Goal: Information Seeking & Learning: Learn about a topic

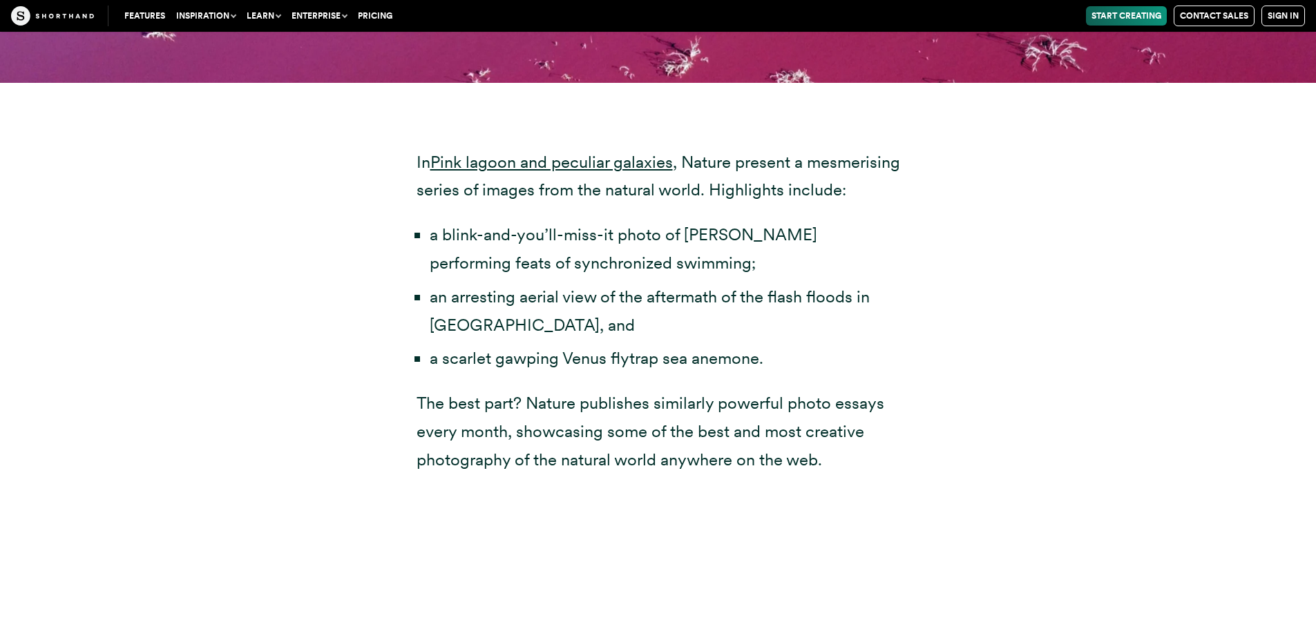
scroll to position [4698, 0]
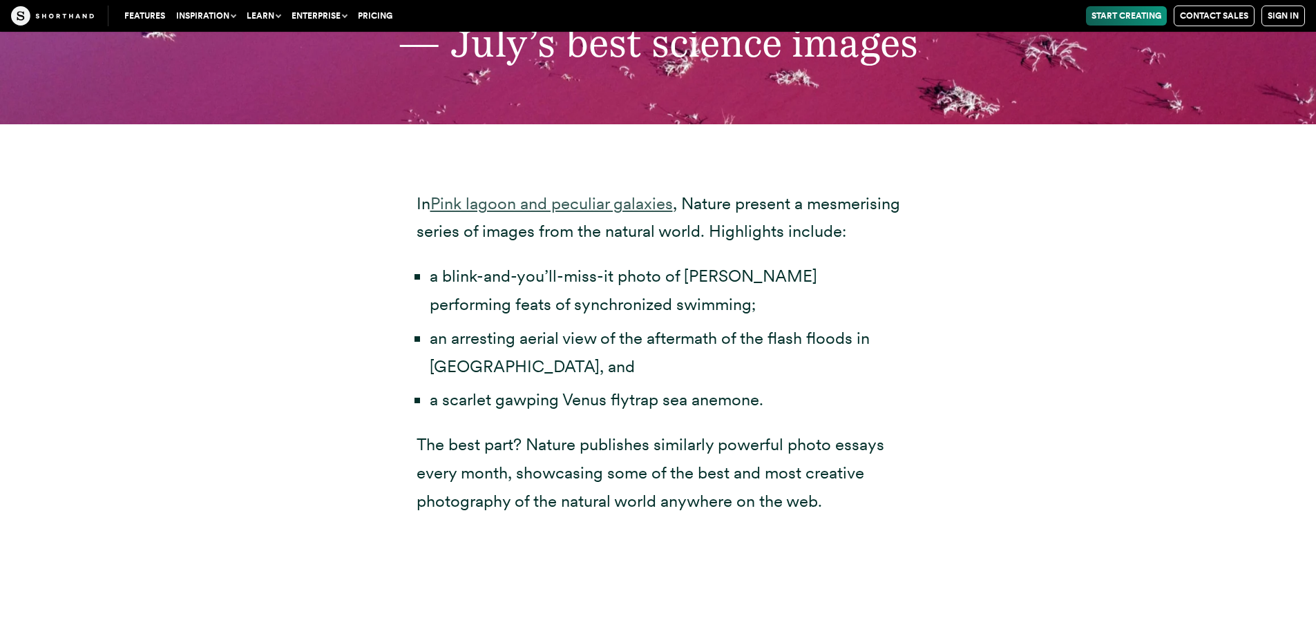
click at [593, 193] on link "Pink lagoon and peculiar galaxies" at bounding box center [551, 203] width 242 height 20
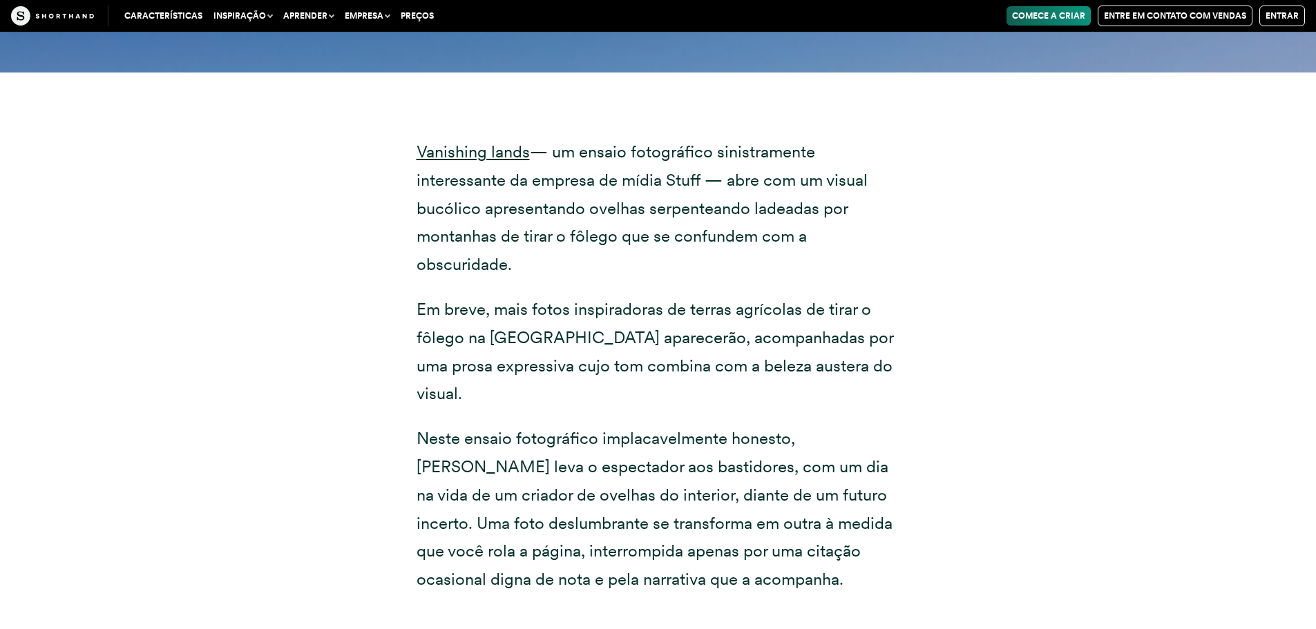
scroll to position [7102, 0]
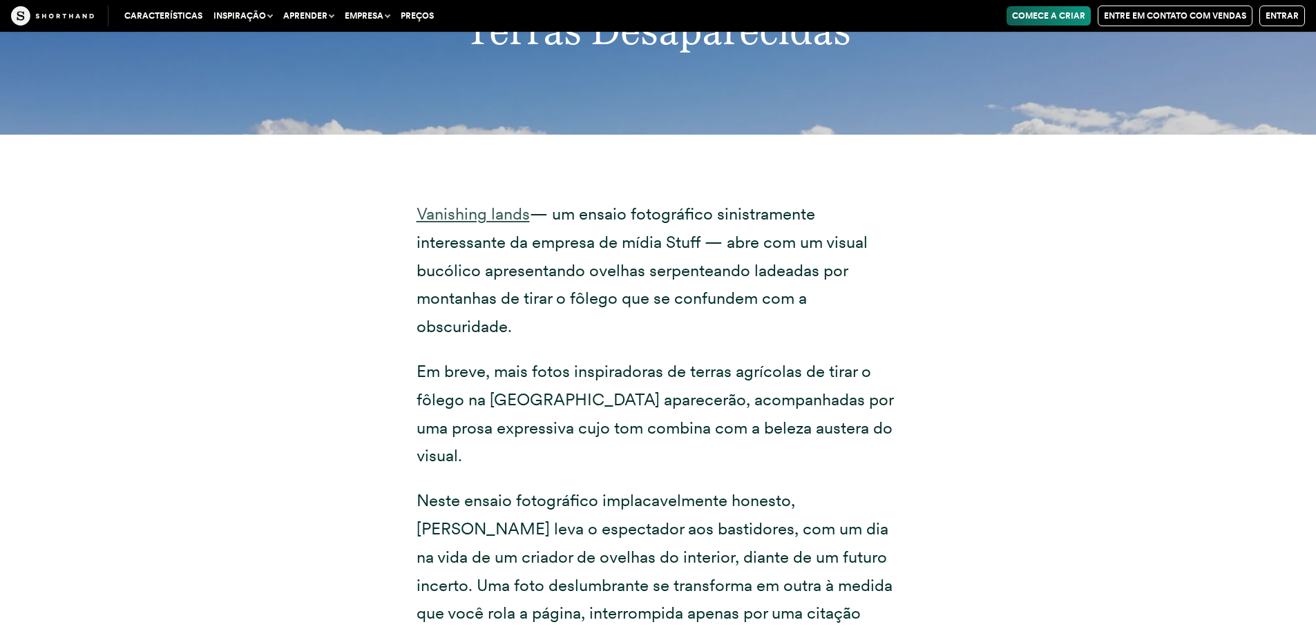
click at [510, 204] on font "Vanishing lands" at bounding box center [473, 214] width 113 height 20
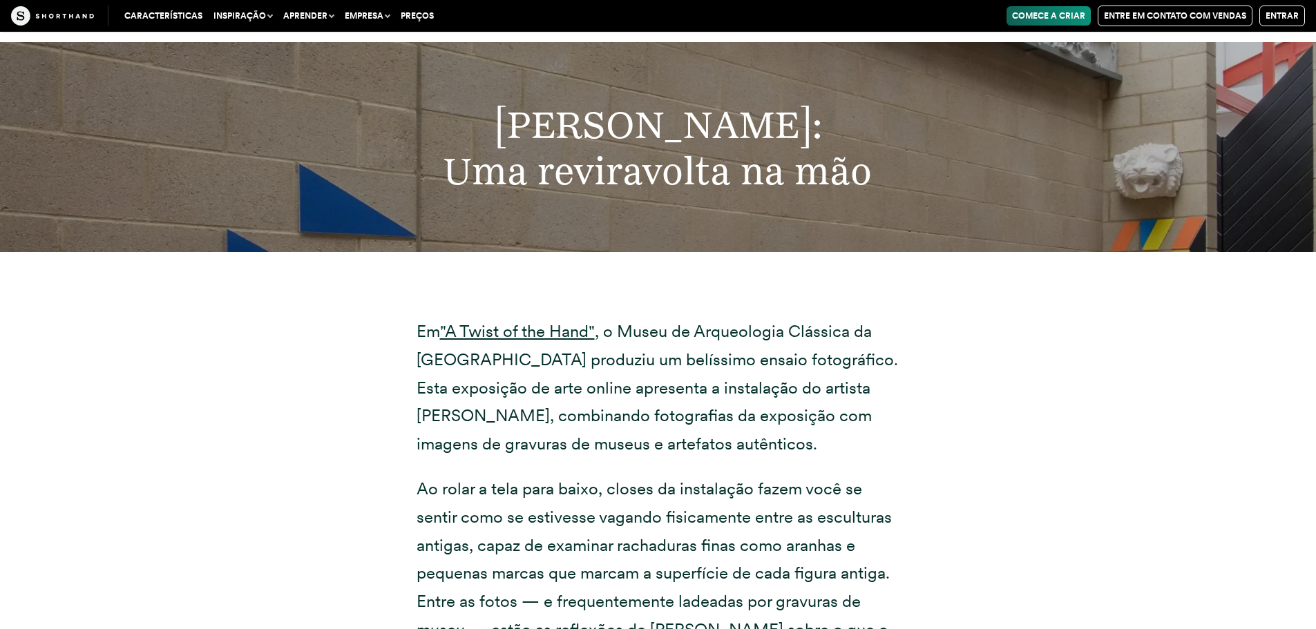
scroll to position [11455, 0]
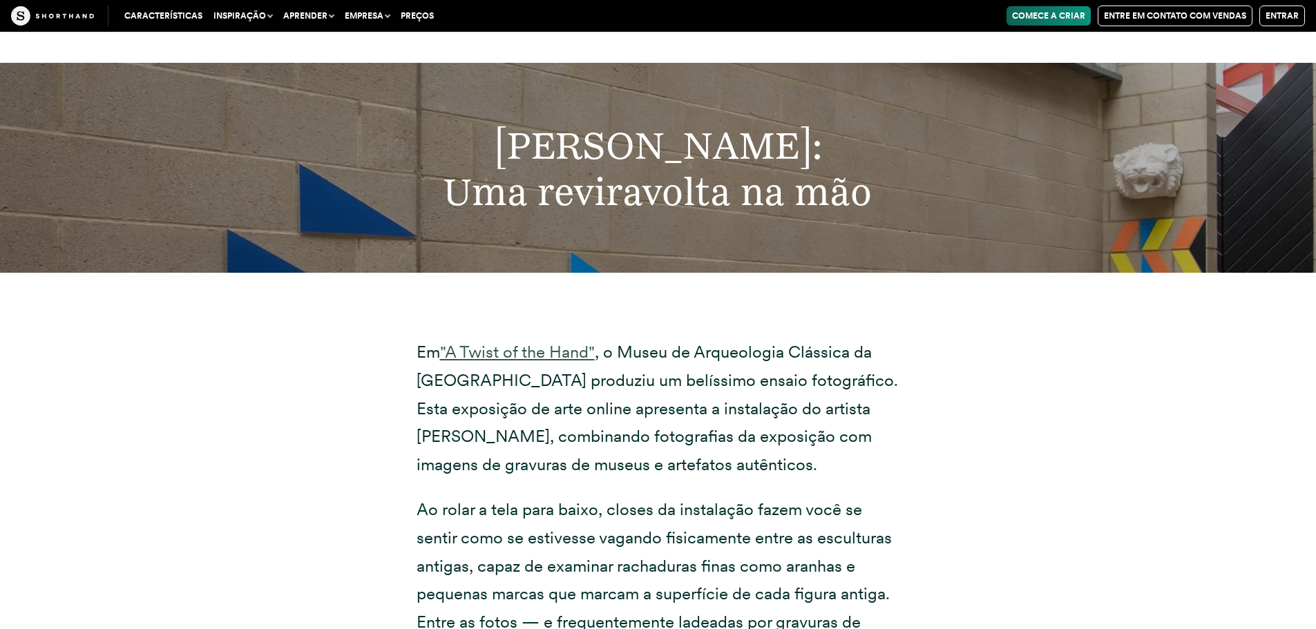
click at [522, 342] on font ""A Twist of the Hand"" at bounding box center [517, 352] width 155 height 20
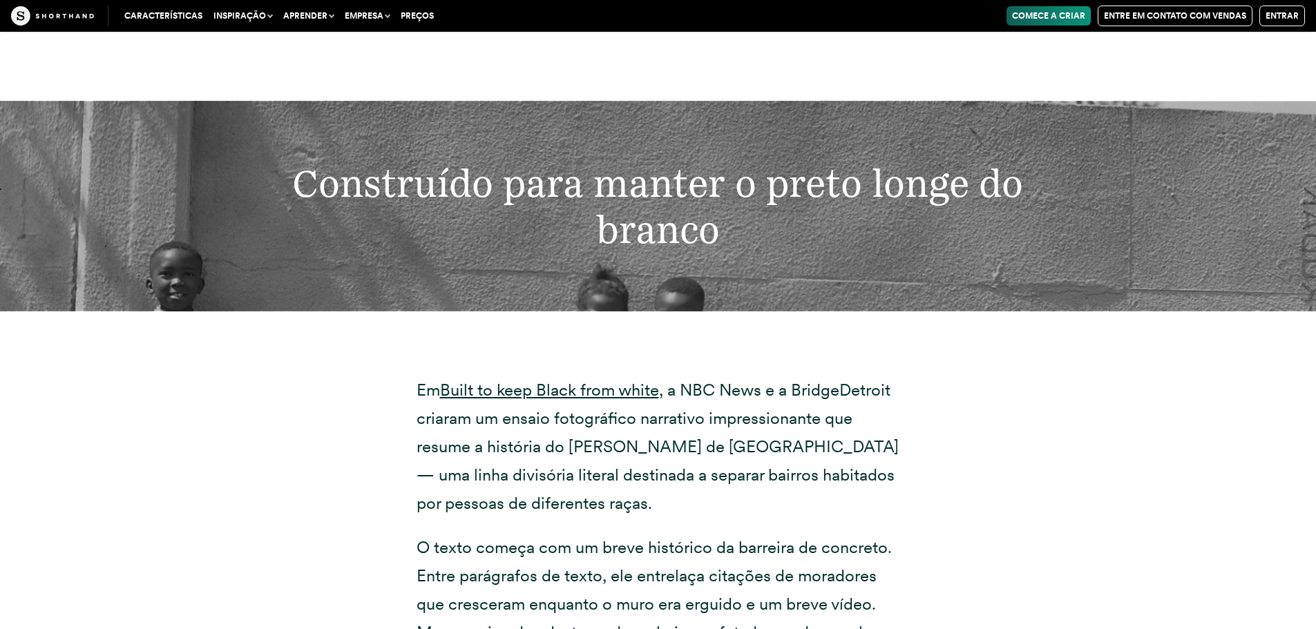
scroll to position [15946, 0]
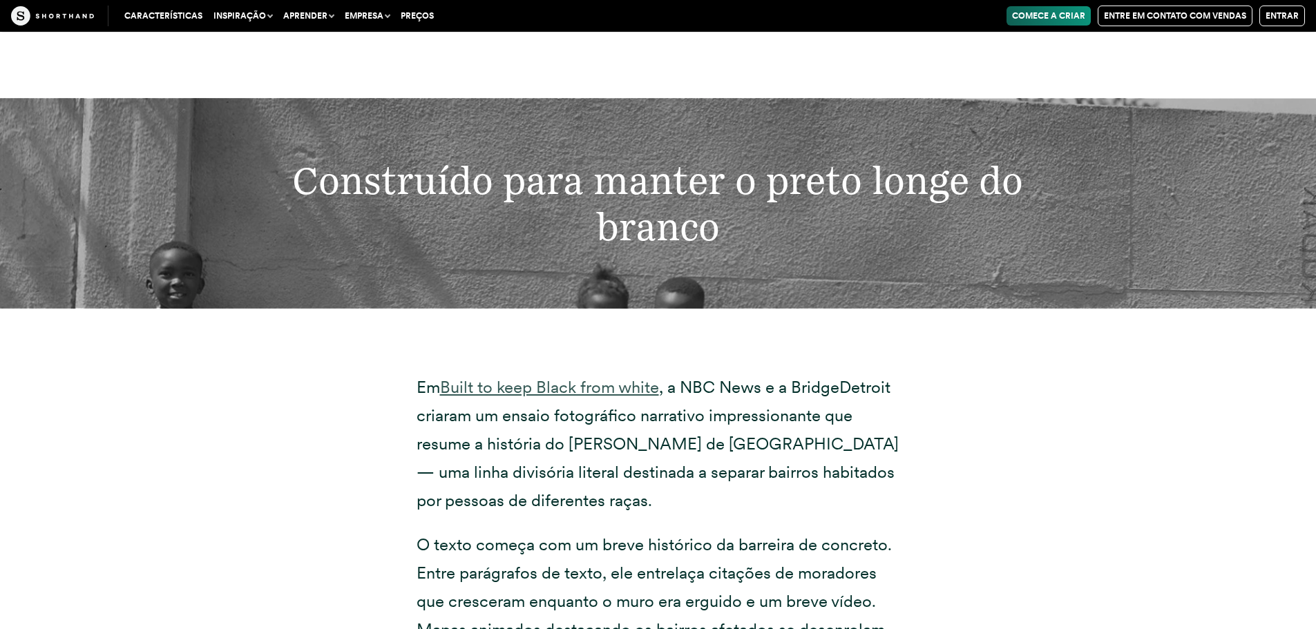
click at [549, 377] on font "Built to keep Black from white" at bounding box center [549, 387] width 219 height 20
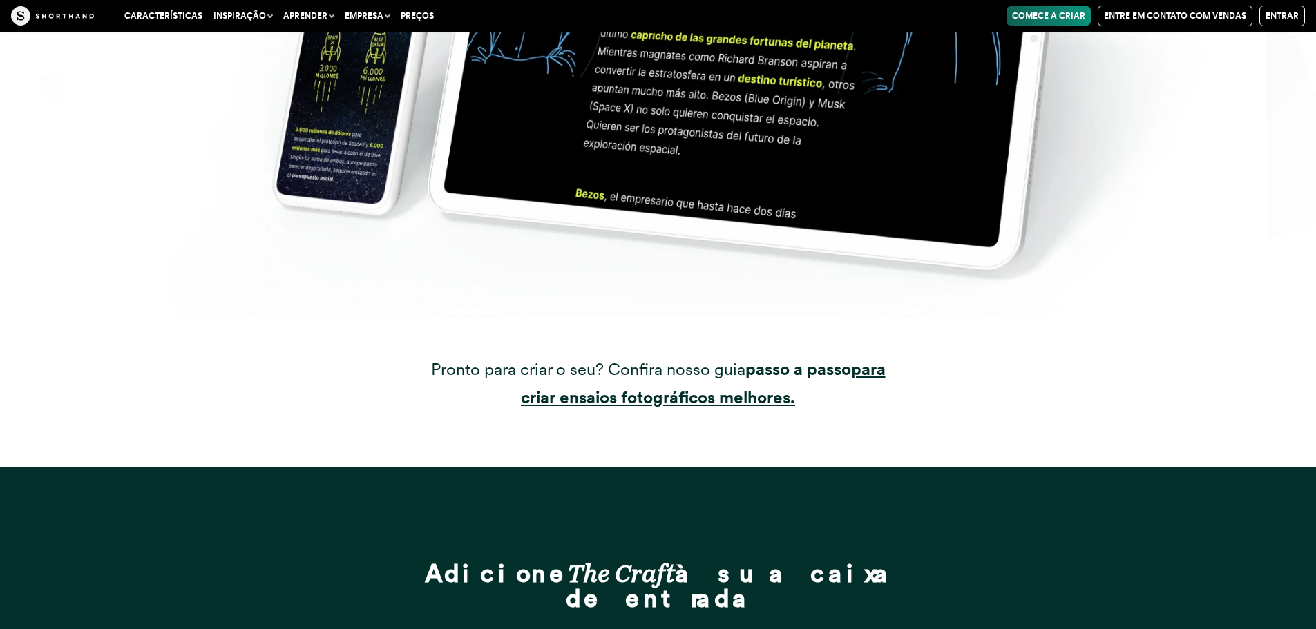
scroll to position [29396, 0]
